Goal: Information Seeking & Learning: Understand process/instructions

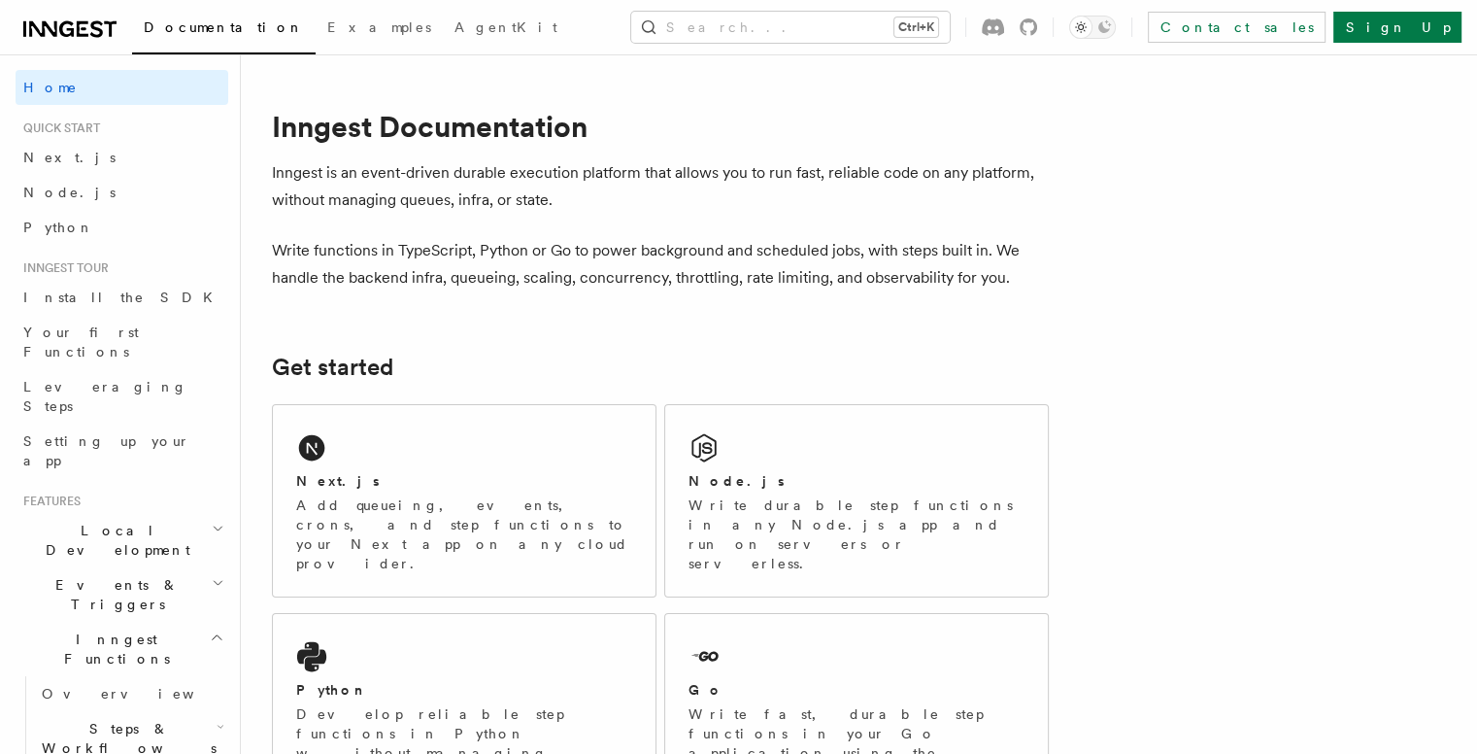
click at [55, 163] on span "Next.js" at bounding box center [69, 158] width 92 height 16
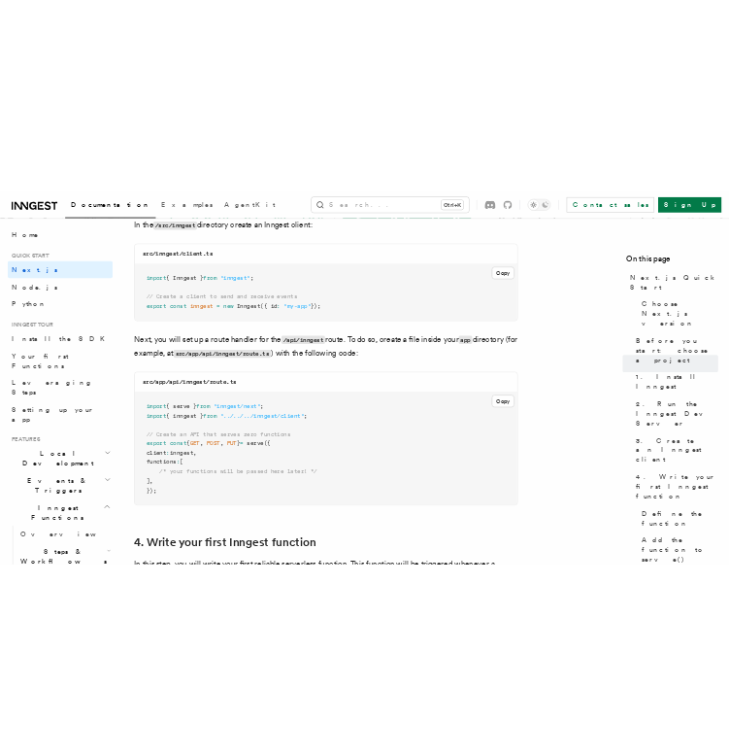
scroll to position [2525, 0]
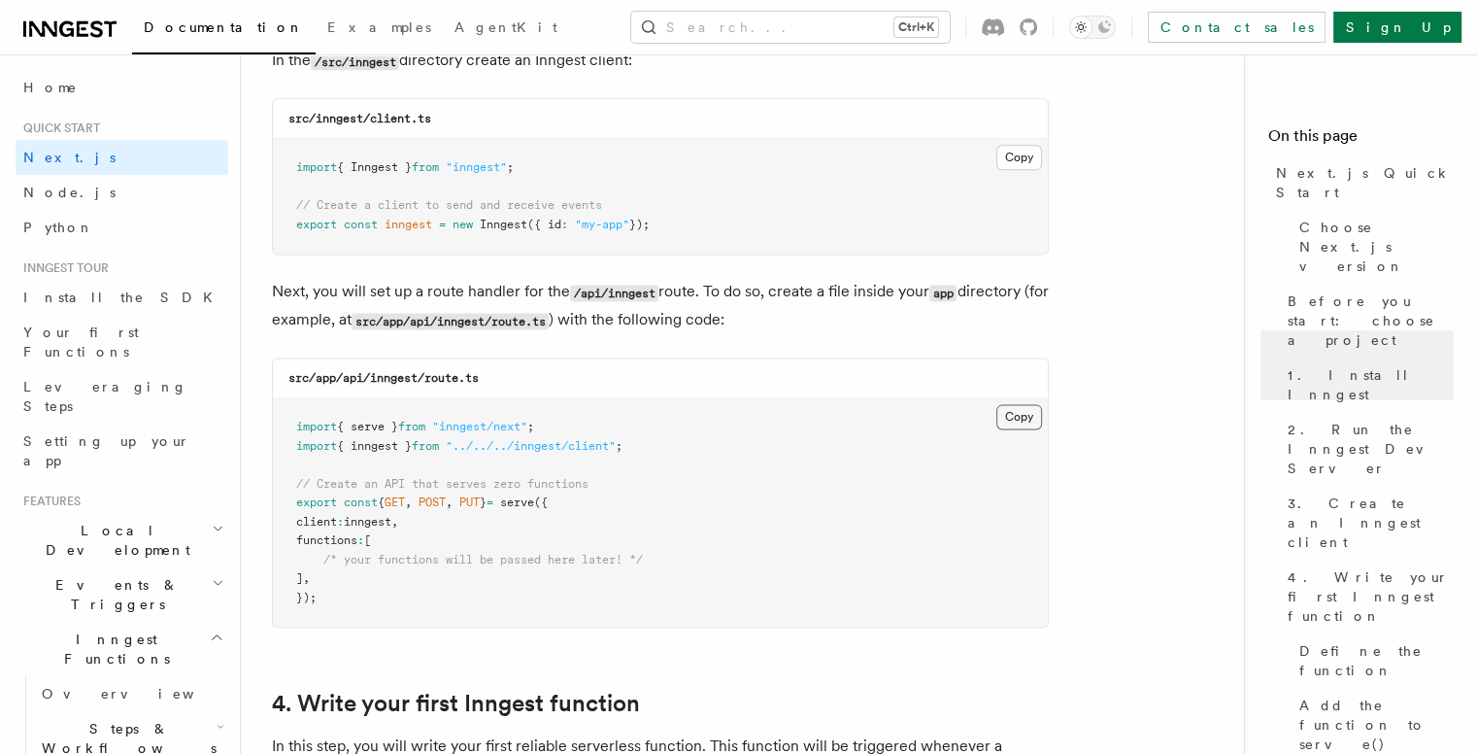
click at [1022, 419] on button "Copy Copied" at bounding box center [1020, 416] width 46 height 25
click at [381, 314] on p "Next, you will set up a route handler for the /api/inngest route. To do so, cre…" at bounding box center [660, 306] width 777 height 56
click at [1019, 160] on button "Copy Copied" at bounding box center [1020, 157] width 46 height 25
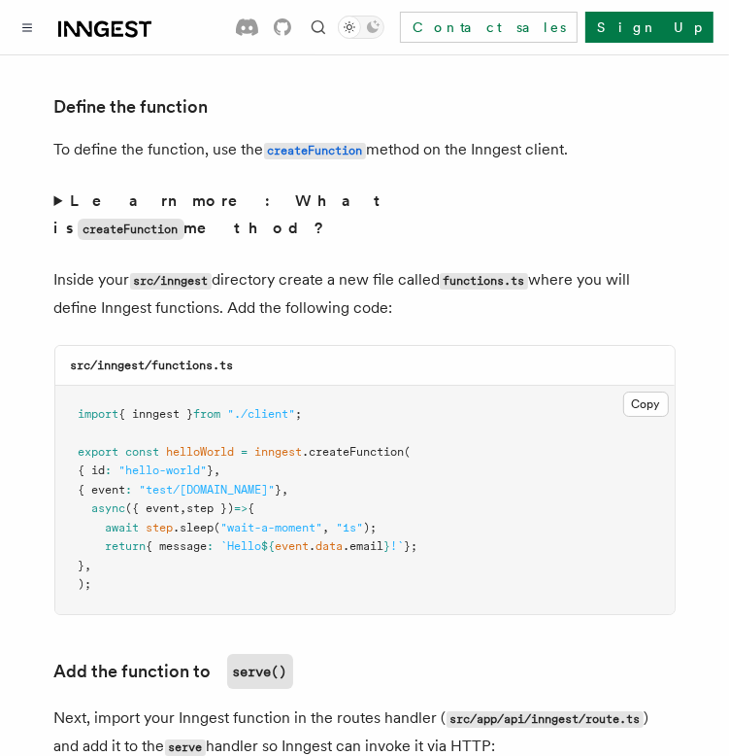
scroll to position [3399, 0]
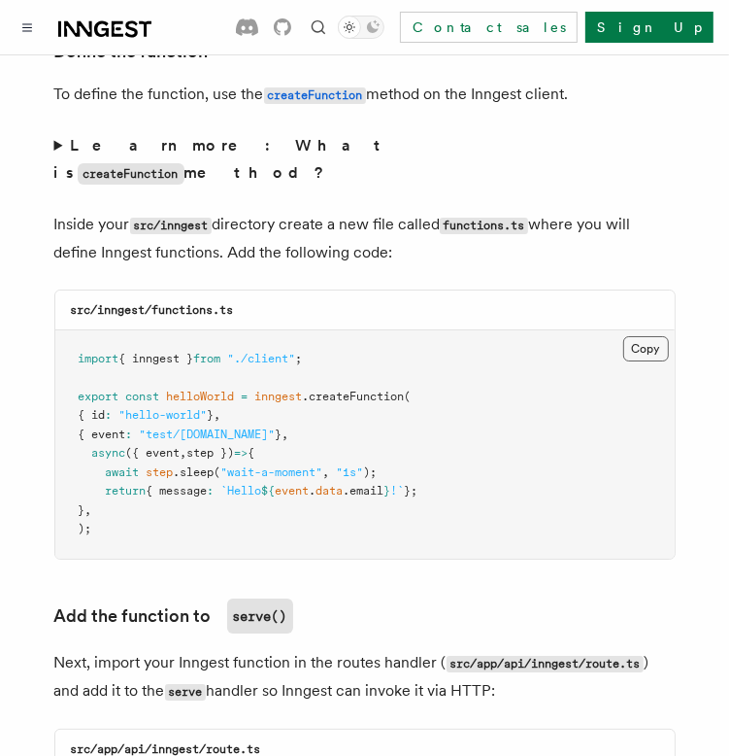
click at [632, 336] on button "Copy Copied" at bounding box center [647, 348] width 46 height 25
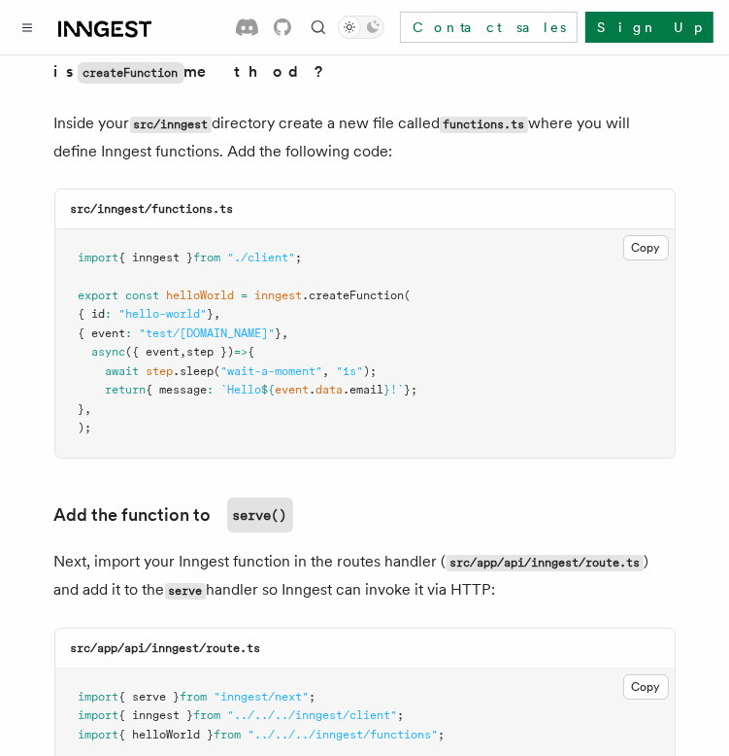
scroll to position [3497, 0]
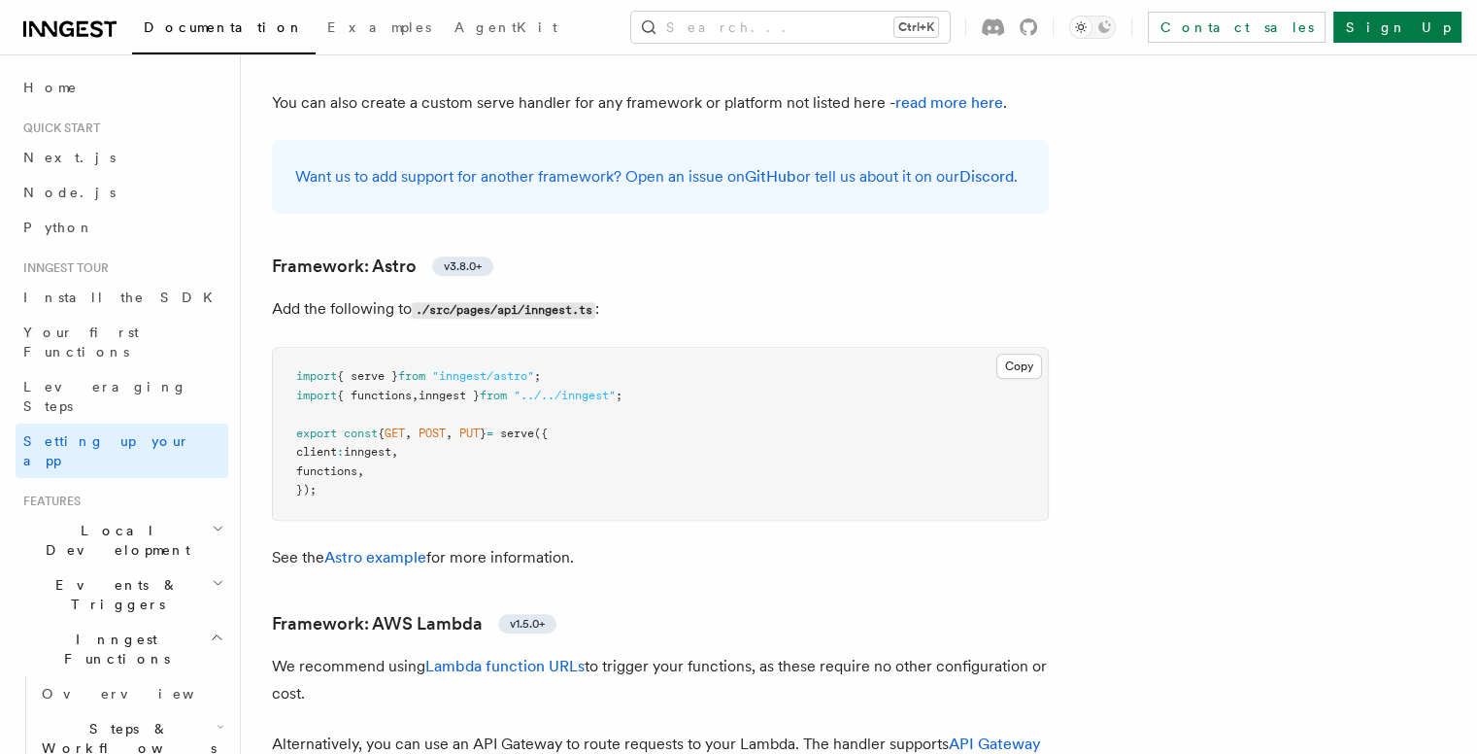
scroll to position [1554, 0]
